Goal: Task Accomplishment & Management: Manage account settings

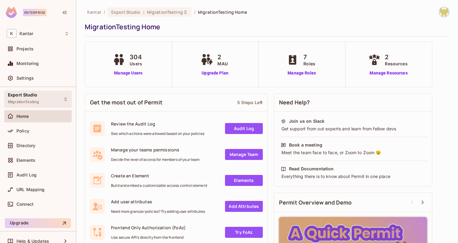
click at [40, 100] on div "Export Studio MigrationTesting" at bounding box center [37, 99] width 67 height 17
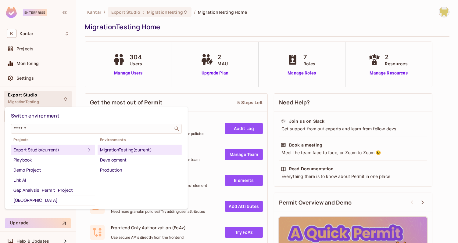
click at [41, 97] on div at bounding box center [229, 121] width 458 height 243
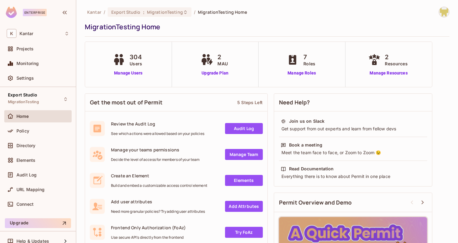
click at [41, 97] on div "Export Studio MigrationTesting" at bounding box center [37, 99] width 67 height 17
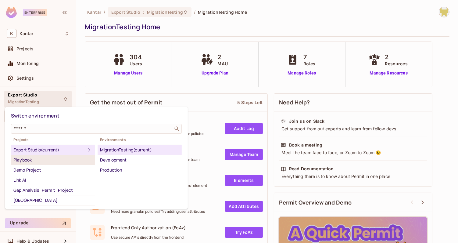
scroll to position [1, 0]
click at [29, 78] on div at bounding box center [229, 121] width 458 height 243
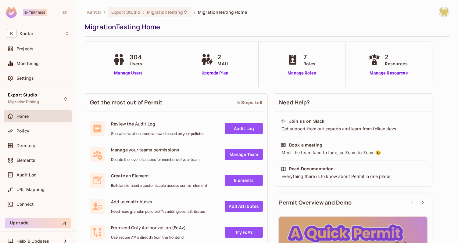
click at [29, 78] on span "Settings" at bounding box center [24, 78] width 17 height 5
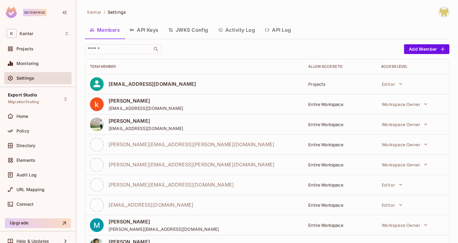
click at [329, 47] on div "​" at bounding box center [243, 49] width 316 height 10
click at [52, 105] on div "Export Studio MigrationTesting" at bounding box center [37, 99] width 67 height 17
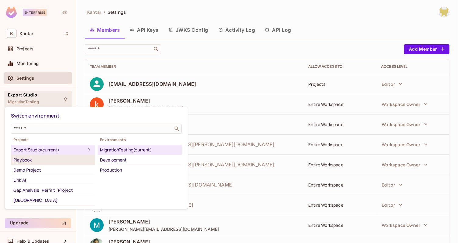
click at [52, 159] on div "Playbook" at bounding box center [52, 159] width 79 height 7
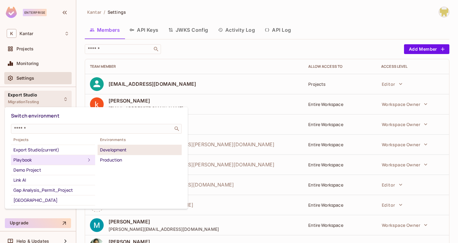
click at [109, 151] on div "Development" at bounding box center [139, 149] width 79 height 7
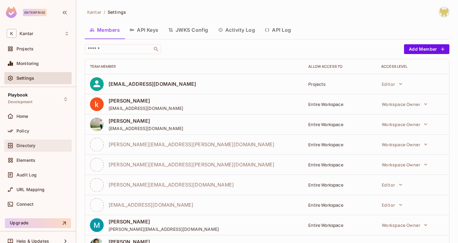
click at [36, 142] on div "Directory" at bounding box center [38, 145] width 63 height 7
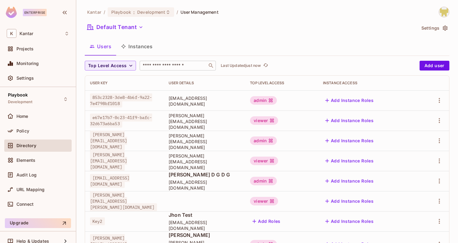
click at [158, 66] on input "text" at bounding box center [173, 66] width 64 height 6
click at [159, 163] on div "ritik.gariya@kantar.com" at bounding box center [124, 161] width 69 height 18
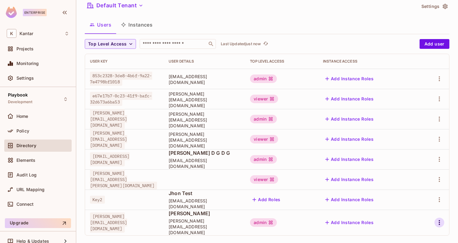
click at [440, 220] on icon "button" at bounding box center [439, 222] width 1 height 5
click at [416, 214] on div "Edit Attributes" at bounding box center [418, 215] width 30 height 6
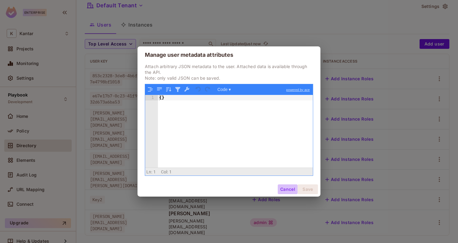
click at [286, 194] on button "Cancel" at bounding box center [288, 189] width 20 height 10
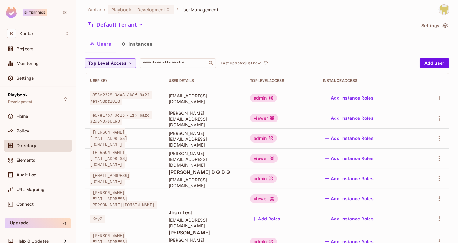
scroll to position [0, 0]
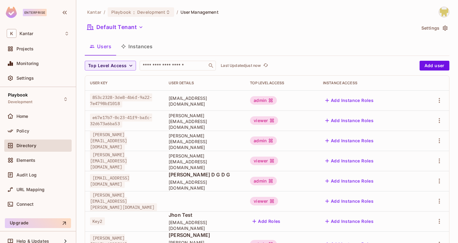
click at [444, 138] on td at bounding box center [433, 140] width 31 height 20
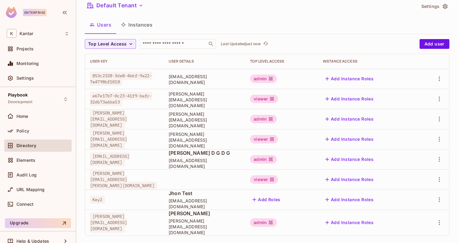
click at [426, 122] on td at bounding box center [433, 119] width 31 height 20
drag, startPoint x: 426, startPoint y: 122, endPoint x: 423, endPoint y: 113, distance: 8.9
click at [423, 113] on tr "Girishankar.VP@Kantar.com Girishankar.VP@kantar.com admin Add Instance Roles" at bounding box center [267, 119] width 364 height 20
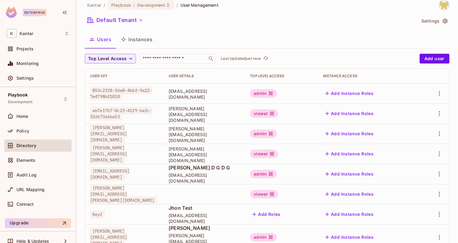
scroll to position [0, 0]
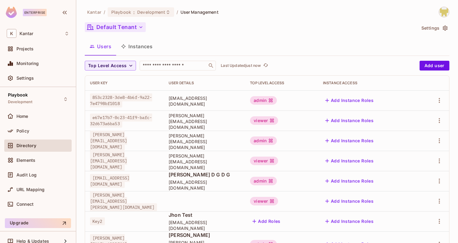
click at [140, 23] on button "Default Tenant" at bounding box center [115, 27] width 61 height 10
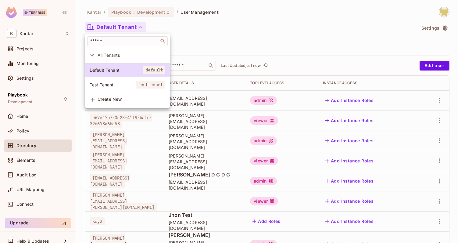
click at [200, 29] on div at bounding box center [229, 121] width 458 height 243
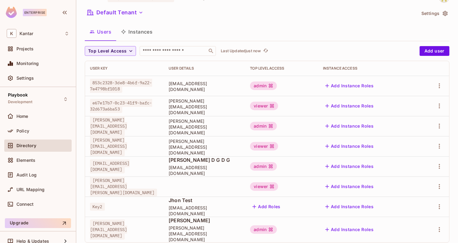
scroll to position [22, 0]
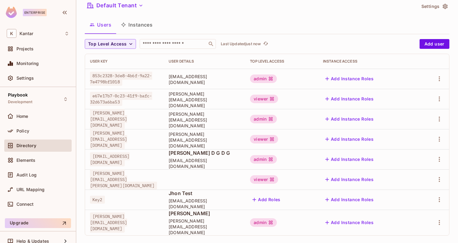
drag, startPoint x: 159, startPoint y: 222, endPoint x: 169, endPoint y: 219, distance: 9.7
click at [164, 219] on td "spoorthy.dg@gmail.com" at bounding box center [124, 222] width 79 height 26
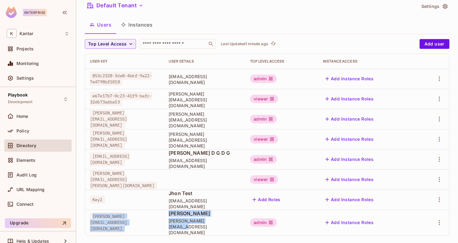
drag, startPoint x: 199, startPoint y: 216, endPoint x: 268, endPoint y: 227, distance: 69.1
click at [268, 227] on tr "spoorthy.dg@gmail.com Spoorthy Gopalagowda spoorthy.dg@gmail.com admin Add Inst…" at bounding box center [267, 222] width 364 height 26
click at [245, 227] on td "Spoorthy Gopalagowda spoorthy.dg@gmail.com" at bounding box center [204, 222] width 81 height 26
drag, startPoint x: 267, startPoint y: 227, endPoint x: 206, endPoint y: 217, distance: 61.7
click at [206, 217] on td "Spoorthy Gopalagowda spoorthy.dg@gmail.com" at bounding box center [204, 222] width 81 height 26
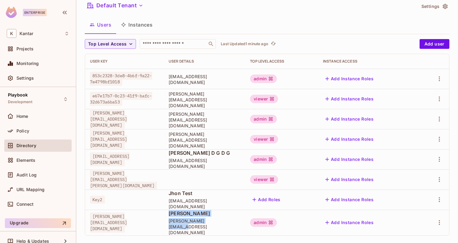
click at [206, 217] on td "Spoorthy Gopalagowda spoorthy.dg@gmail.com" at bounding box center [204, 222] width 81 height 26
click at [338, 23] on div "Users Instances" at bounding box center [267, 24] width 365 height 15
click at [336, 29] on div "Users Instances" at bounding box center [267, 24] width 365 height 15
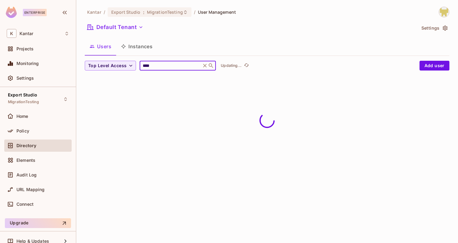
type input "****"
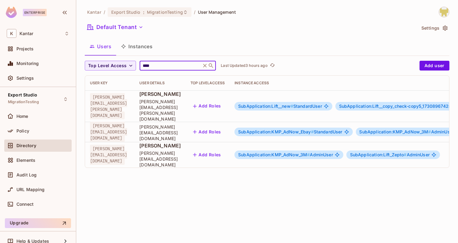
click at [216, 166] on div "Kantar / Export Studio : MigrationTesting / User Management Default Tenant Sett…" at bounding box center [267, 121] width 382 height 243
click at [301, 152] on span "SubApplication:KMP_AdNow_3M #" at bounding box center [274, 154] width 72 height 5
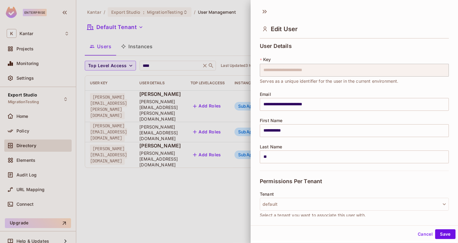
scroll to position [116, 0]
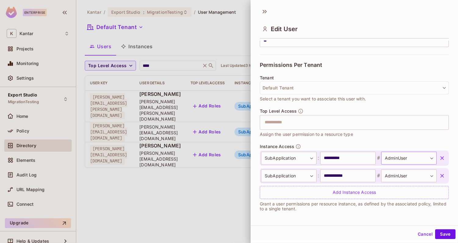
click at [395, 163] on body "**********" at bounding box center [229, 121] width 458 height 243
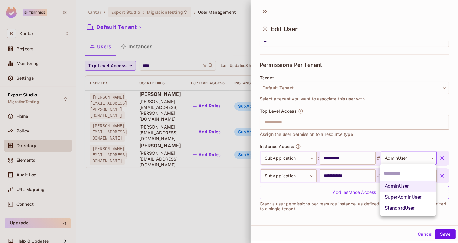
click at [391, 200] on li "SuperAdminUser" at bounding box center [408, 196] width 56 height 11
type input "**********"
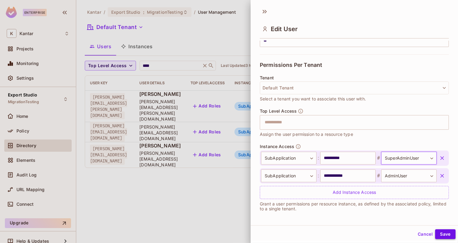
click at [445, 229] on button "Save" at bounding box center [445, 234] width 20 height 10
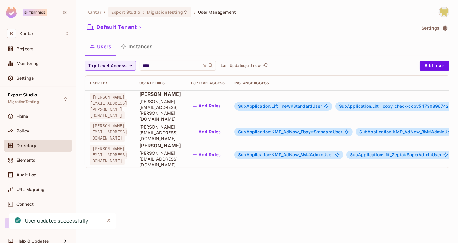
click at [310, 152] on span "SubApplication:KMP_AdNow_3M #" at bounding box center [274, 154] width 72 height 5
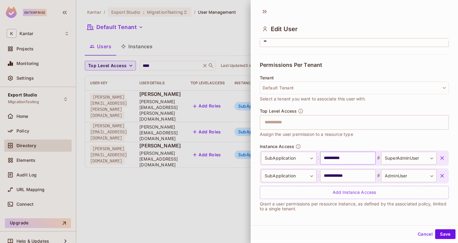
click at [345, 158] on input "**********" at bounding box center [347, 158] width 55 height 13
click at [444, 233] on button "Save" at bounding box center [445, 234] width 20 height 10
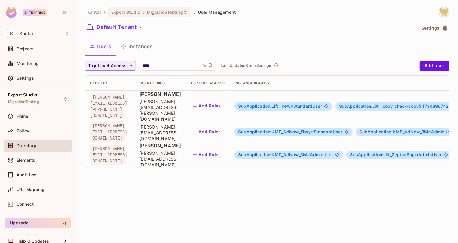
click at [295, 152] on span "SubApplication:KMP_AdNow_3M #" at bounding box center [274, 154] width 72 height 5
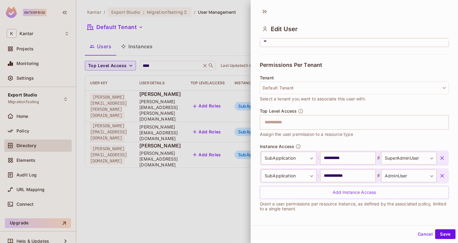
scroll to position [0, 0]
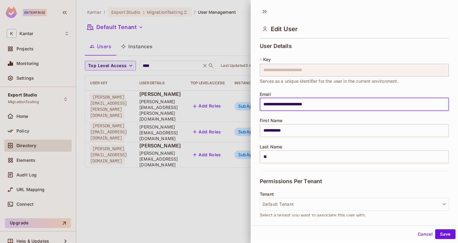
drag, startPoint x: 262, startPoint y: 107, endPoint x: 335, endPoint y: 105, distance: 73.2
click at [335, 105] on input "**********" at bounding box center [354, 104] width 189 height 13
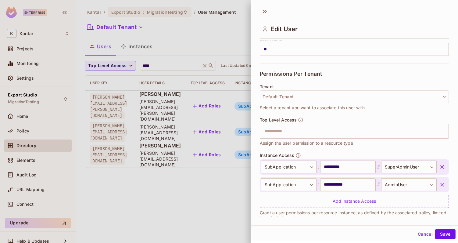
scroll to position [116, 0]
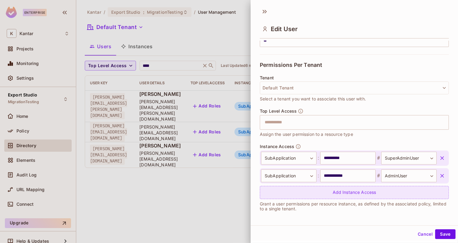
click at [342, 194] on div "Add Instance Access" at bounding box center [354, 192] width 189 height 13
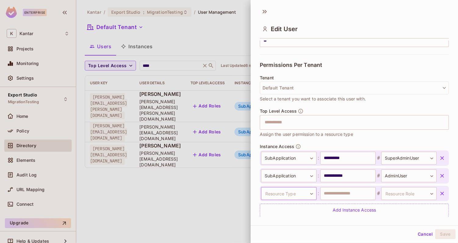
click at [295, 192] on body "**********" at bounding box center [229, 121] width 458 height 243
click at [284, 222] on li "Application" at bounding box center [288, 218] width 56 height 11
click at [340, 195] on input "text" at bounding box center [347, 193] width 55 height 13
type input "**********"
click at [399, 196] on body "**********" at bounding box center [229, 121] width 458 height 243
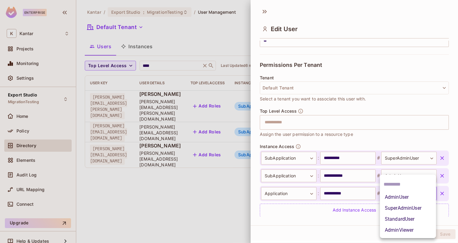
click at [398, 206] on li "SuperAdminUser" at bounding box center [408, 207] width 56 height 11
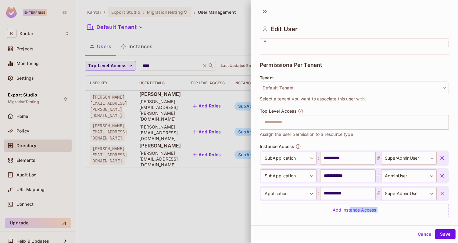
scroll to position [134, 0]
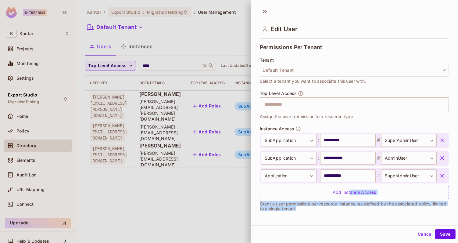
drag, startPoint x: 350, startPoint y: 210, endPoint x: 355, endPoint y: 236, distance: 26.4
click at [355, 236] on div "**********" at bounding box center [354, 120] width 207 height 240
click at [354, 214] on div "**********" at bounding box center [354, 171] width 189 height 91
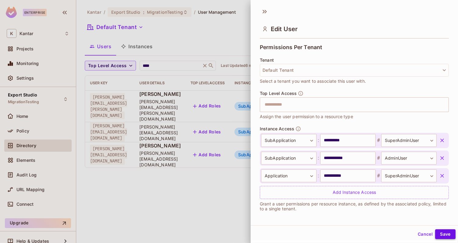
click at [442, 234] on button "Save" at bounding box center [445, 234] width 20 height 10
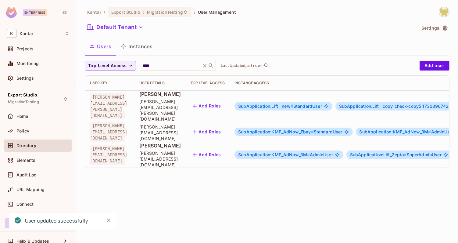
click at [310, 152] on span "SubApplication:KMP_AdNow_3M #" at bounding box center [274, 154] width 72 height 5
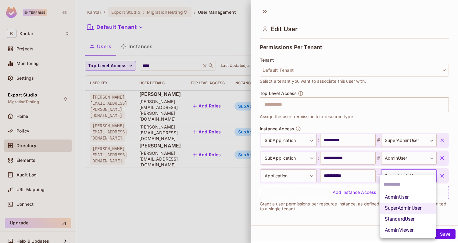
drag, startPoint x: 412, startPoint y: 179, endPoint x: 415, endPoint y: 181, distance: 3.8
click at [415, 181] on body "**********" at bounding box center [229, 121] width 458 height 243
click at [384, 121] on div at bounding box center [229, 121] width 458 height 243
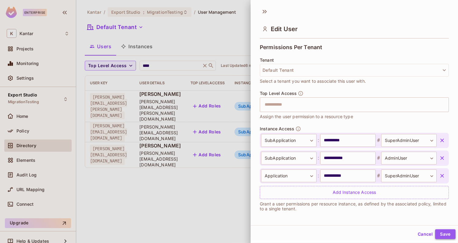
click at [445, 235] on button "Save" at bounding box center [445, 234] width 20 height 10
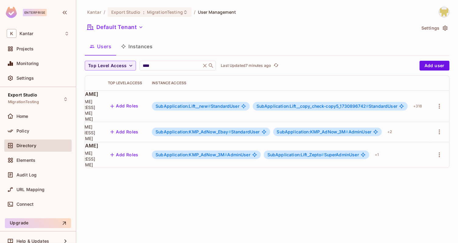
scroll to position [0, 0]
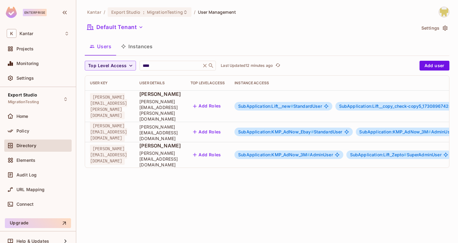
click at [310, 152] on span "SubApplication:KMP_AdNow_3M #" at bounding box center [274, 154] width 72 height 5
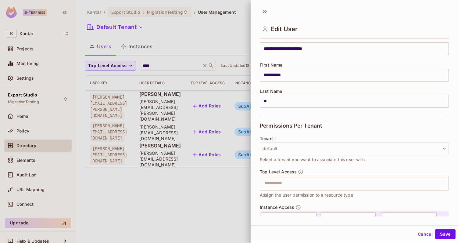
scroll to position [134, 0]
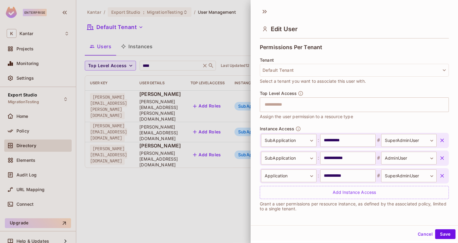
click at [439, 176] on icon "button" at bounding box center [442, 176] width 6 height 6
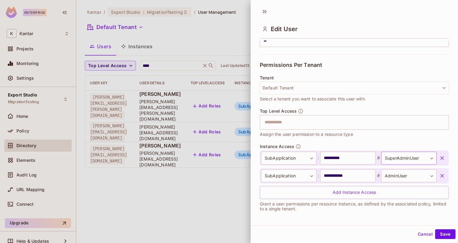
click at [408, 156] on body "**********" at bounding box center [229, 121] width 458 height 243
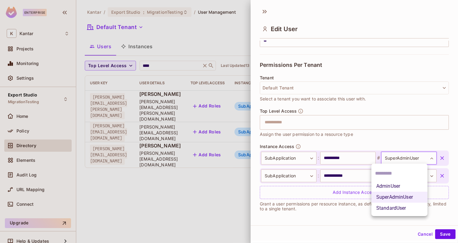
click at [390, 210] on li "StandardUser" at bounding box center [399, 207] width 56 height 11
type input "**********"
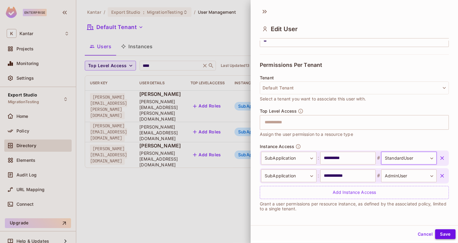
click at [435, 233] on button "Save" at bounding box center [445, 234] width 20 height 10
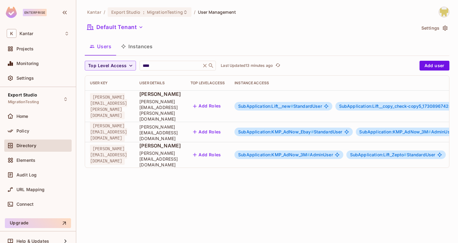
click at [301, 152] on span "SubApplication:KMP_AdNow_3M #" at bounding box center [274, 154] width 72 height 5
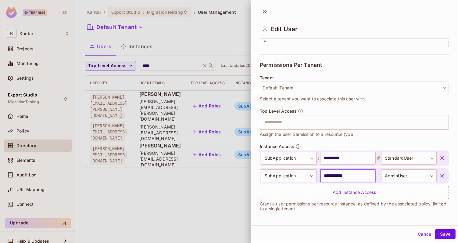
drag, startPoint x: 319, startPoint y: 177, endPoint x: 347, endPoint y: 174, distance: 28.2
click at [347, 174] on input "**********" at bounding box center [347, 175] width 55 height 13
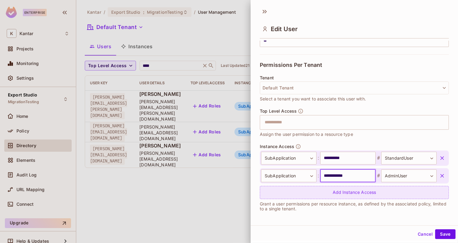
click at [326, 195] on div "Add Instance Access" at bounding box center [354, 192] width 189 height 13
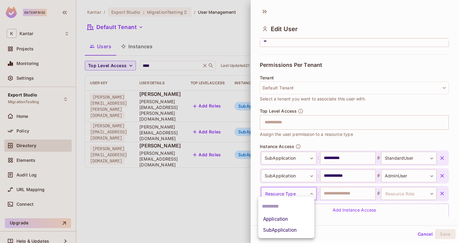
click at [286, 192] on body "**********" at bounding box center [229, 121] width 458 height 243
click at [372, 141] on div at bounding box center [229, 121] width 458 height 243
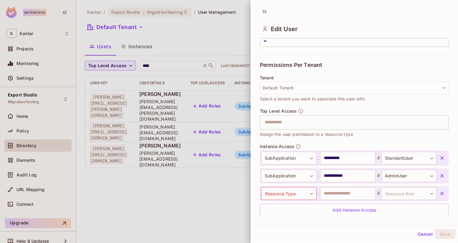
click at [439, 191] on icon "button" at bounding box center [442, 193] width 6 height 6
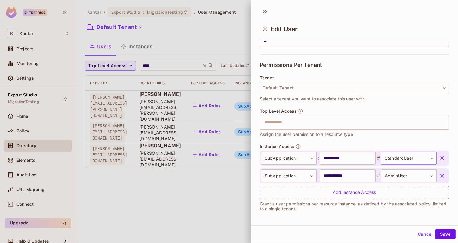
click at [412, 156] on body "**********" at bounding box center [229, 121] width 458 height 243
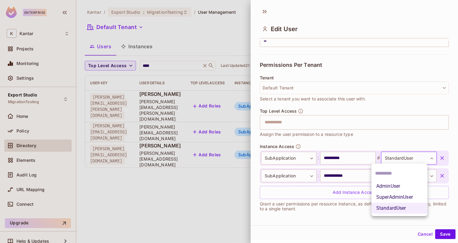
click at [393, 186] on li "AdminUser" at bounding box center [399, 186] width 56 height 11
type input "*********"
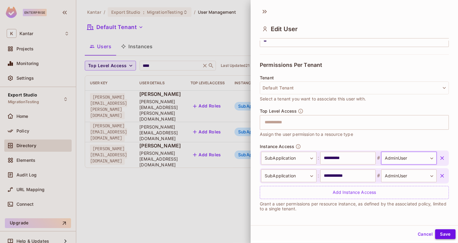
click at [438, 234] on button "Save" at bounding box center [445, 234] width 20 height 10
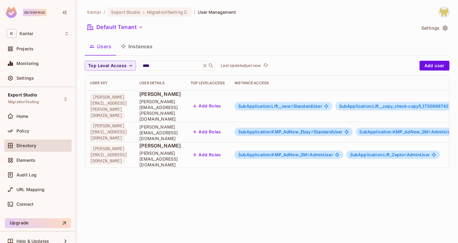
click at [302, 152] on span "SubApplication:KMP_AdNow_3M #" at bounding box center [274, 154] width 72 height 5
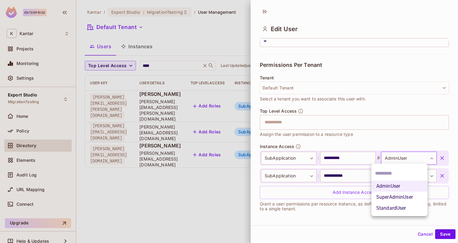
click at [418, 158] on body "**********" at bounding box center [229, 121] width 458 height 243
click at [397, 205] on li "StandardUser" at bounding box center [399, 207] width 56 height 11
type input "**********"
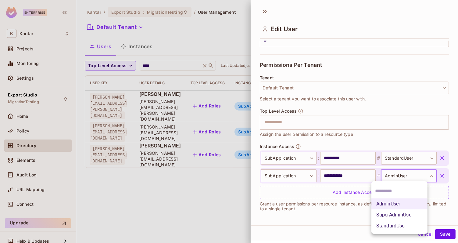
click at [404, 174] on body "**********" at bounding box center [229, 121] width 458 height 243
click at [390, 224] on li "StandardUser" at bounding box center [399, 225] width 56 height 11
type input "**********"
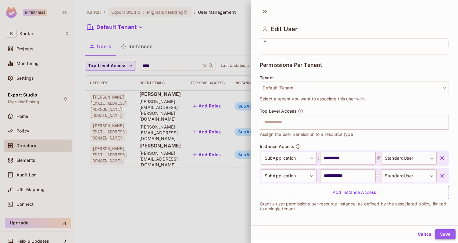
click at [437, 233] on button "Save" at bounding box center [445, 234] width 20 height 10
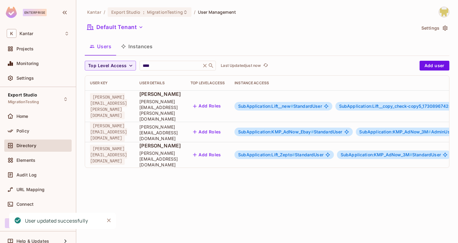
click at [295, 152] on span "SubApplication:Lift_Zepto #" at bounding box center [266, 154] width 57 height 5
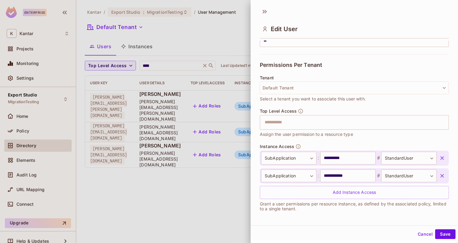
click at [280, 229] on div "Cancel Save" at bounding box center [354, 234] width 207 height 15
drag, startPoint x: 320, startPoint y: 158, endPoint x: 357, endPoint y: 158, distance: 36.3
click at [357, 158] on input "**********" at bounding box center [347, 158] width 55 height 13
click at [385, 56] on div "Permissions Per Tenant" at bounding box center [354, 64] width 189 height 21
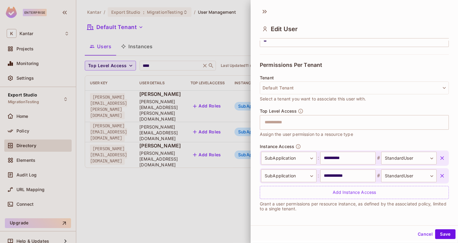
drag, startPoint x: 436, startPoint y: 231, endPoint x: 418, endPoint y: 167, distance: 65.6
click at [418, 167] on div "**********" at bounding box center [354, 120] width 207 height 240
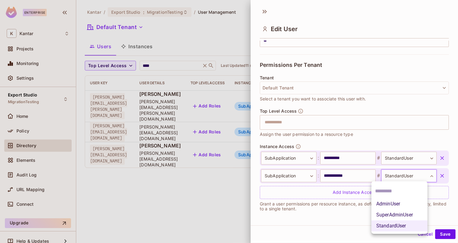
click at [409, 177] on body "**********" at bounding box center [229, 121] width 458 height 243
click at [391, 157] on div at bounding box center [229, 121] width 458 height 243
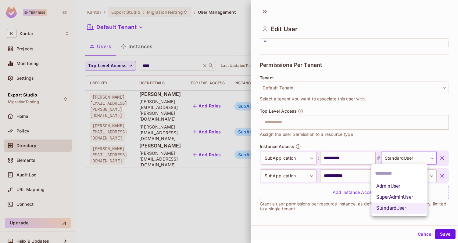
click at [388, 151] on body "**********" at bounding box center [229, 121] width 458 height 243
click at [388, 188] on li "AdminUser" at bounding box center [399, 186] width 56 height 11
type input "*********"
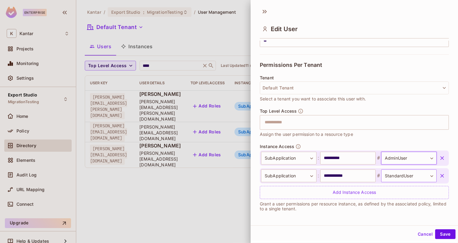
click at [386, 174] on body "**********" at bounding box center [229, 121] width 458 height 243
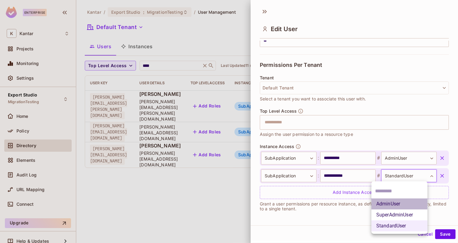
click at [387, 206] on li "AdminUser" at bounding box center [399, 203] width 56 height 11
type input "*********"
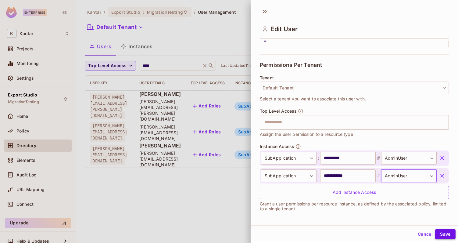
click at [435, 233] on button "Save" at bounding box center [445, 234] width 20 height 10
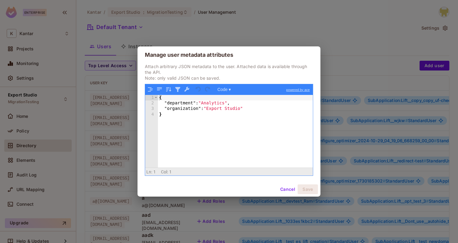
scroll to position [0, 255]
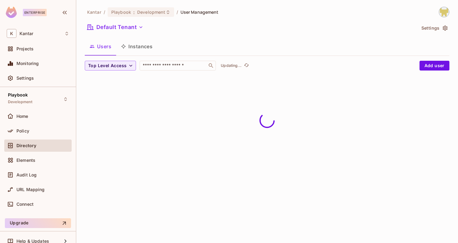
click at [140, 47] on button "Instances" at bounding box center [136, 46] width 41 height 15
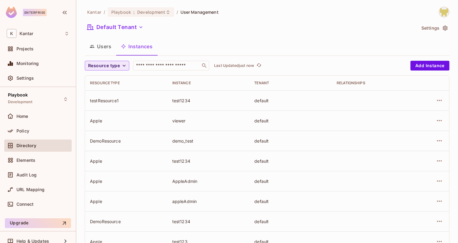
click at [120, 68] on button "Resource type" at bounding box center [107, 66] width 45 height 10
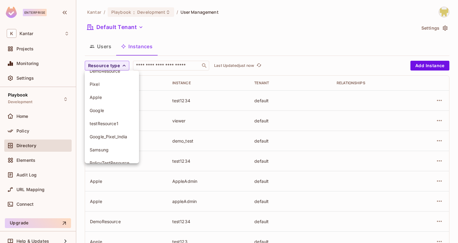
scroll to position [30, 0]
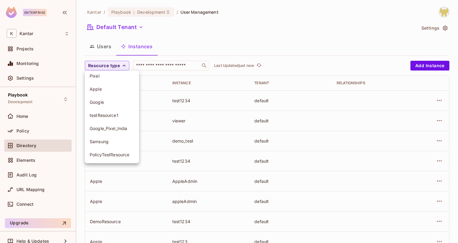
click at [190, 42] on div at bounding box center [229, 121] width 458 height 243
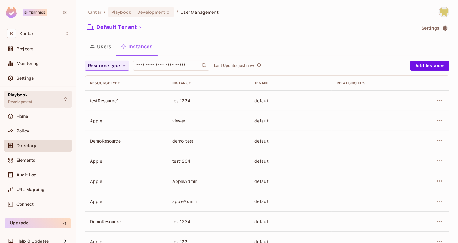
click at [54, 103] on div "Playbook Development" at bounding box center [37, 99] width 67 height 17
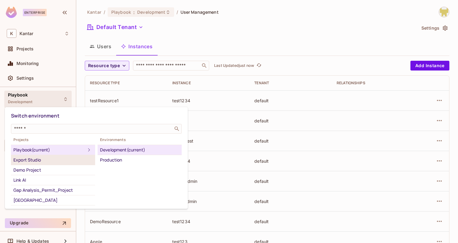
click at [71, 158] on div "Export Studio" at bounding box center [52, 159] width 79 height 7
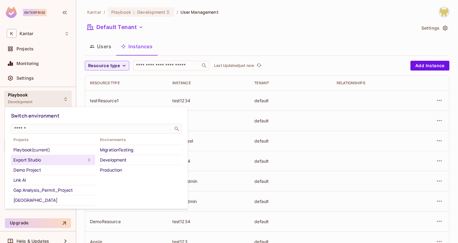
click at [120, 151] on div "MigrationTesting" at bounding box center [139, 149] width 79 height 7
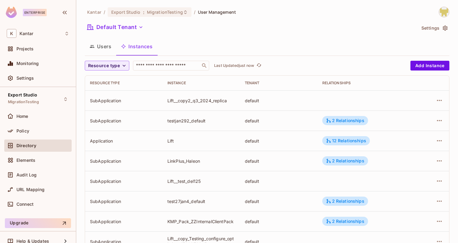
click at [199, 85] on th "Instance" at bounding box center [201, 83] width 77 height 15
click at [113, 63] on span "Resource type" at bounding box center [104, 66] width 32 height 8
click at [106, 78] on span "Application" at bounding box center [105, 80] width 31 height 6
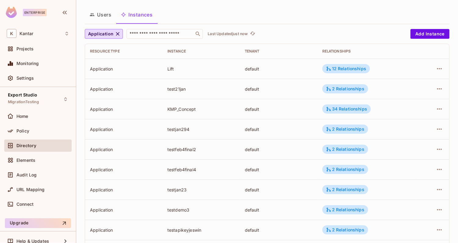
scroll to position [0, 0]
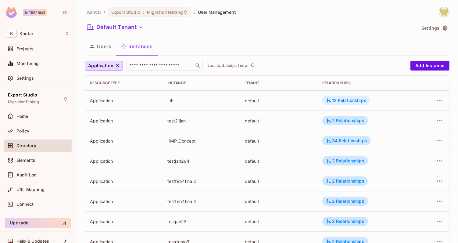
click at [343, 99] on div "12 Relationships" at bounding box center [346, 100] width 40 height 5
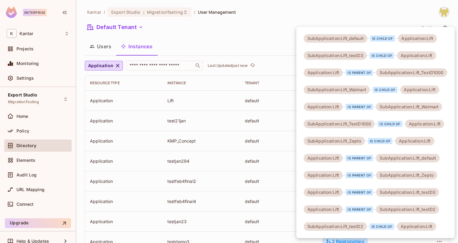
click at [282, 53] on div at bounding box center [229, 121] width 458 height 243
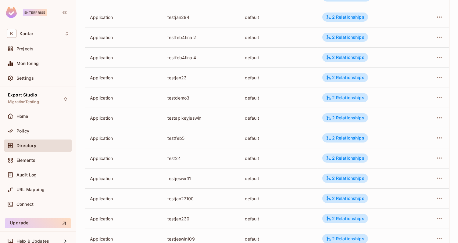
scroll to position [146, 0]
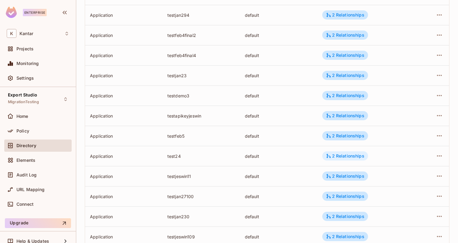
click at [329, 155] on icon at bounding box center [328, 155] width 5 height 5
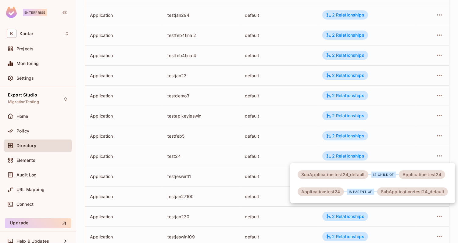
click at [292, 147] on div at bounding box center [229, 121] width 458 height 243
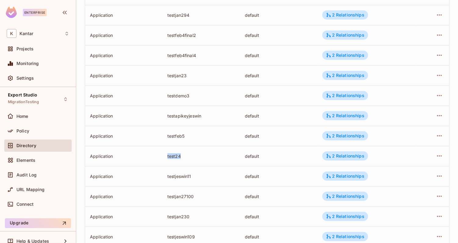
drag, startPoint x: 167, startPoint y: 157, endPoint x: 184, endPoint y: 158, distance: 16.8
click at [184, 158] on td "test24" at bounding box center [201, 156] width 77 height 20
copy div "test24"
click at [334, 155] on div "2 Relationships" at bounding box center [345, 155] width 38 height 5
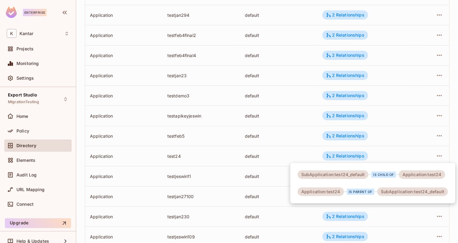
click at [307, 147] on div at bounding box center [229, 121] width 458 height 243
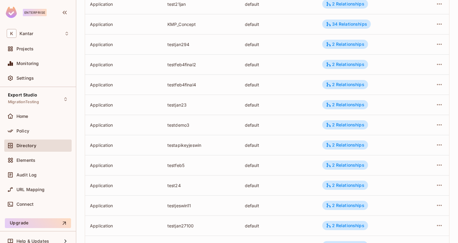
scroll to position [119, 0]
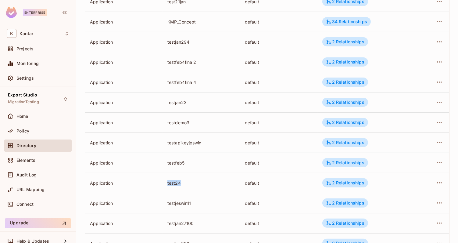
drag, startPoint x: 166, startPoint y: 182, endPoint x: 190, endPoint y: 182, distance: 24.4
click at [190, 182] on td "test24" at bounding box center [201, 183] width 77 height 20
click at [190, 182] on div "test24" at bounding box center [201, 183] width 68 height 6
click at [331, 183] on icon at bounding box center [328, 182] width 5 height 5
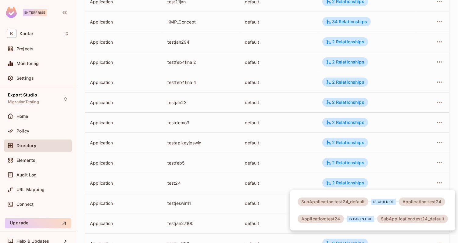
drag, startPoint x: 182, startPoint y: 180, endPoint x: 170, endPoint y: 180, distance: 12.2
click at [170, 180] on div at bounding box center [229, 121] width 458 height 243
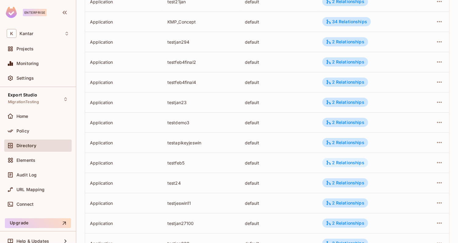
click at [330, 166] on div "2 Relationships" at bounding box center [345, 162] width 46 height 9
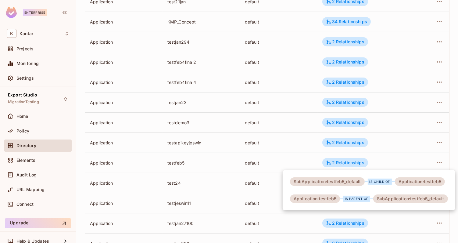
click at [308, 163] on div at bounding box center [229, 121] width 458 height 243
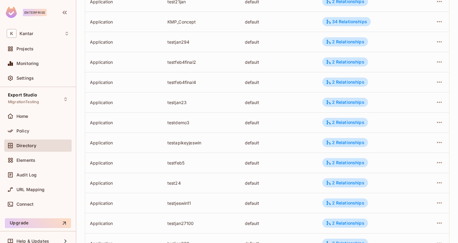
scroll to position [0, 0]
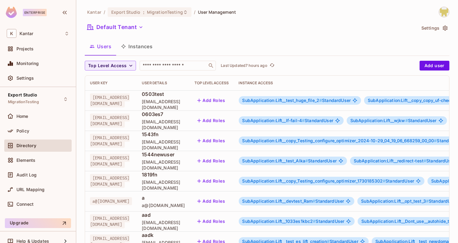
scroll to position [0, 255]
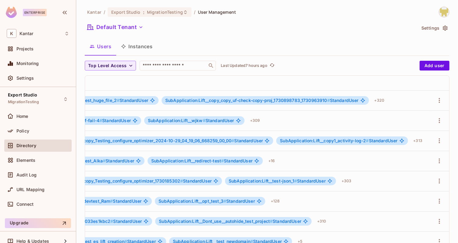
click at [43, 123] on div "Home" at bounding box center [37, 117] width 67 height 15
click at [44, 130] on div "Policy" at bounding box center [42, 130] width 53 height 5
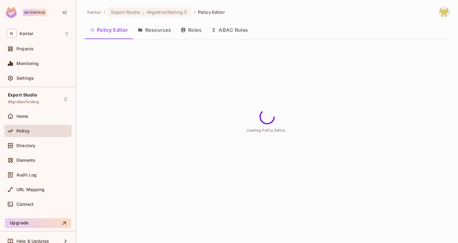
click at [160, 30] on button "Resources" at bounding box center [154, 29] width 43 height 15
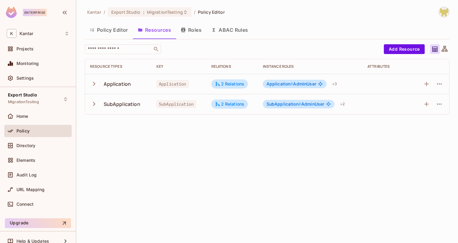
click at [107, 34] on button "Policy Editor" at bounding box center [109, 29] width 48 height 15
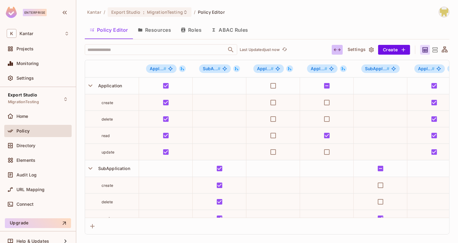
click at [338, 48] on icon "button" at bounding box center [337, 49] width 7 height 7
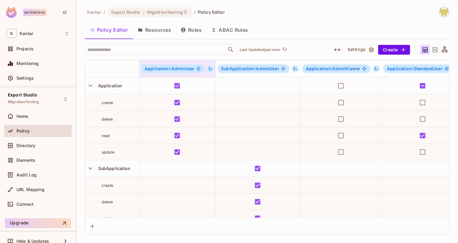
click at [210, 68] on icon at bounding box center [210, 68] width 4 height 4
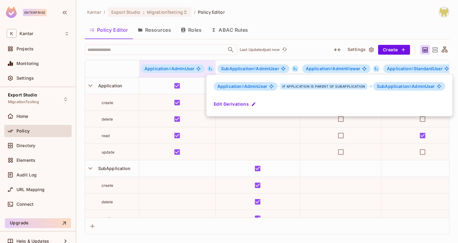
click at [210, 68] on div at bounding box center [229, 121] width 458 height 243
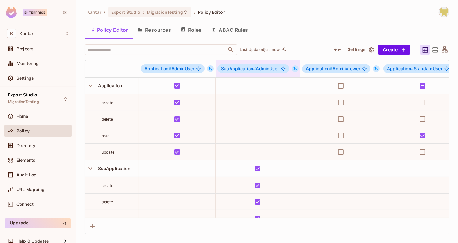
click at [294, 69] on icon at bounding box center [295, 68] width 4 height 4
